Goal: Transaction & Acquisition: Subscribe to service/newsletter

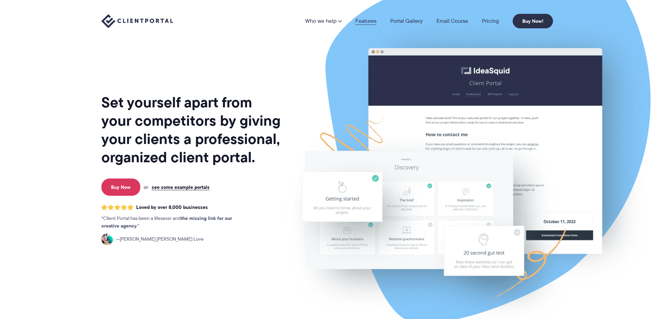
click at [369, 23] on link "Features" at bounding box center [365, 21] width 21 height 6
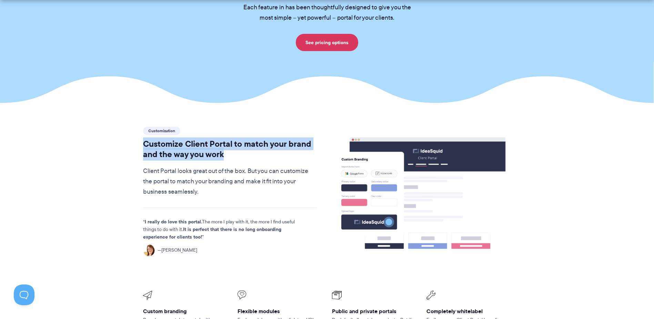
drag, startPoint x: 141, startPoint y: 127, endPoint x: 268, endPoint y: 135, distance: 127.1
click at [268, 135] on div "Customization Customize Client Portal to match your brand and the way you work …" at bounding box center [230, 198] width 187 height 147
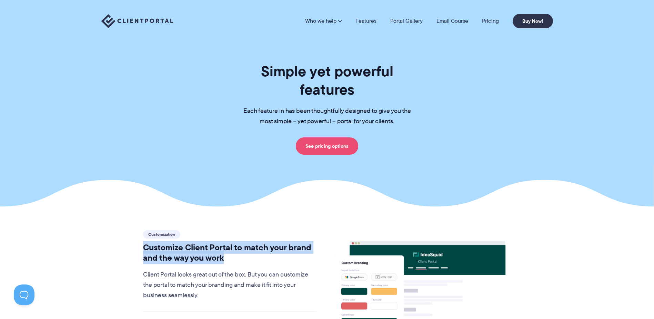
click at [320, 137] on link "See pricing options" at bounding box center [327, 145] width 62 height 17
